Goal: Information Seeking & Learning: Learn about a topic

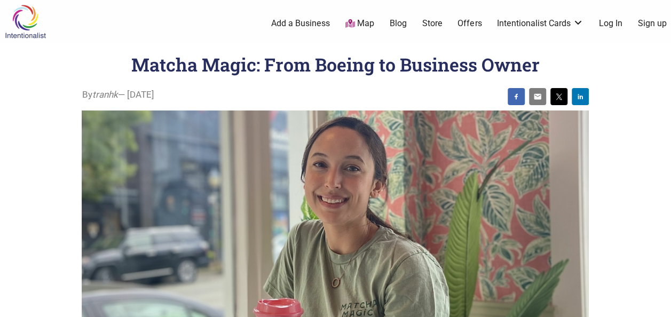
click at [181, 16] on div "0 Add a Business Map Blog Store Offers Intentionalist Cards Buy Black Card Inte…" at bounding box center [383, 23] width 587 height 43
click at [194, 18] on ul "0 Add a Business Map Blog Store Offers Intentionalist Cards Buy Black Card Inte…" at bounding box center [383, 24] width 587 height 12
